Goal: Information Seeking & Learning: Check status

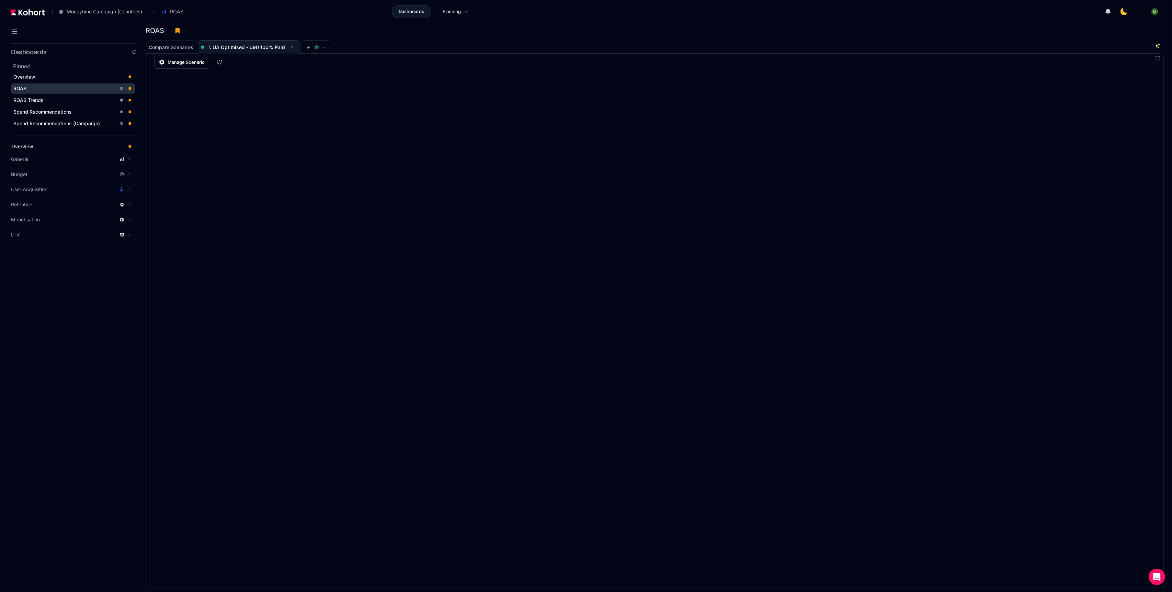
scroll to position [0, 0]
click at [70, 86] on div "ROAS" at bounding box center [64, 88] width 103 height 7
click at [824, 49] on div "Compare Scenarios 1. UA Optimised - d90 100% Paid" at bounding box center [645, 47] width 998 height 14
click at [492, 46] on div "Compare Scenarios 1. UA Optimised - d90 100% Paid" at bounding box center [645, 47] width 998 height 14
click at [902, 44] on div "Compare Scenarios 1. UA Optimised - d90 100% Paid" at bounding box center [645, 47] width 998 height 14
